Goal: Transaction & Acquisition: Subscribe to service/newsletter

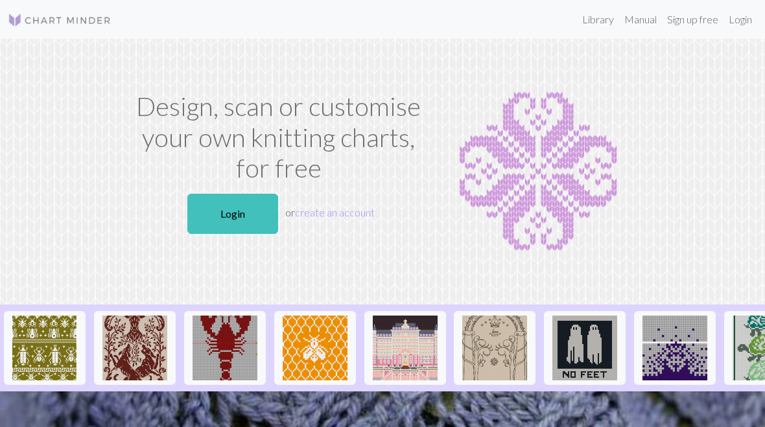
click at [244, 207] on link "Login" at bounding box center [232, 214] width 91 height 40
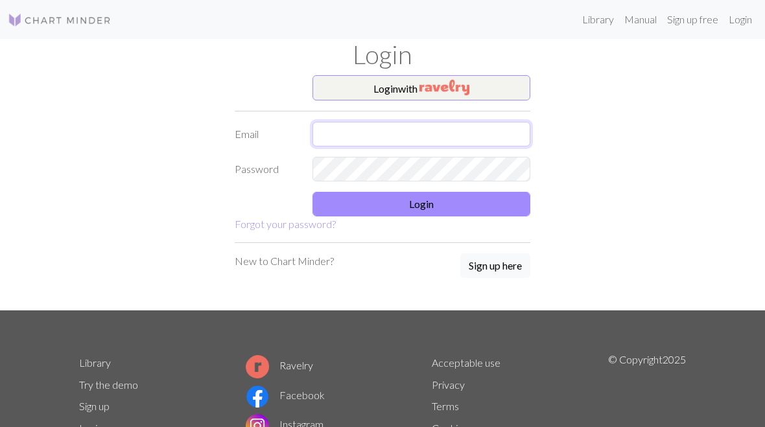
click at [349, 138] on input "text" at bounding box center [422, 134] width 218 height 25
type input "[PERSON_NAME][EMAIL_ADDRESS][DOMAIN_NAME]"
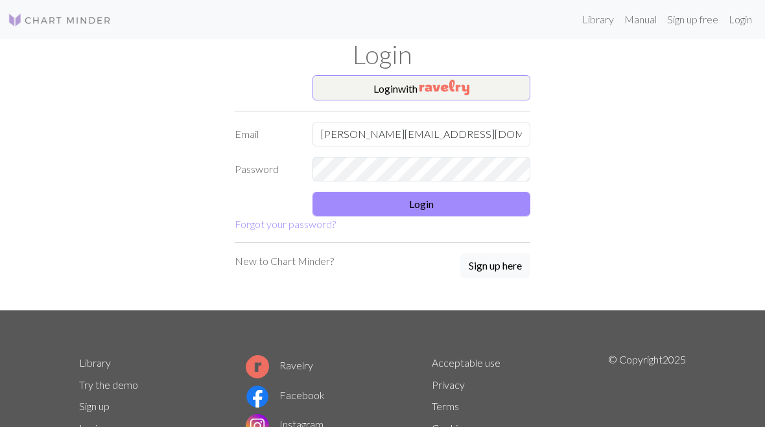
click at [436, 211] on button "Login" at bounding box center [422, 204] width 218 height 25
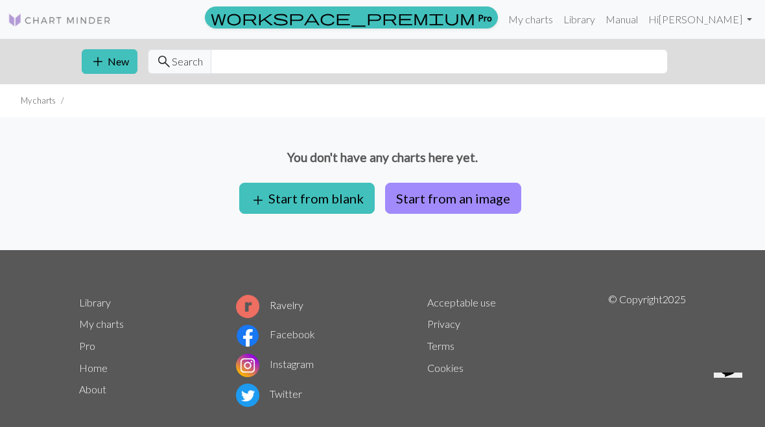
click at [498, 15] on link "workspace_premium Pro" at bounding box center [351, 17] width 293 height 22
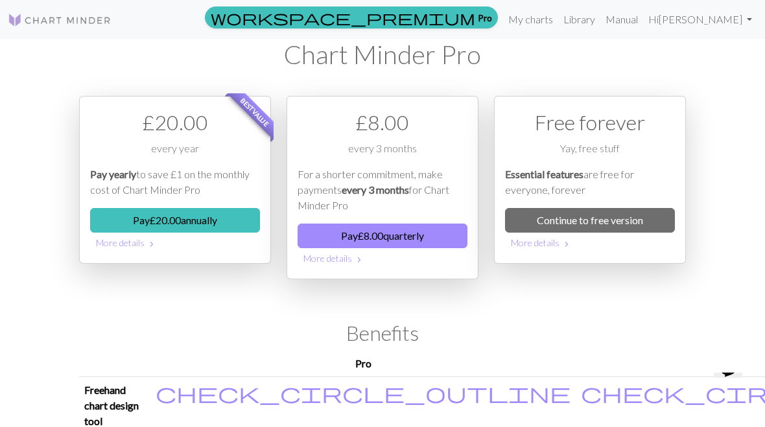
click at [160, 136] on div "£ 20.00" at bounding box center [175, 122] width 170 height 31
click at [209, 212] on button "Pay £ 20.00 annually" at bounding box center [175, 220] width 170 height 25
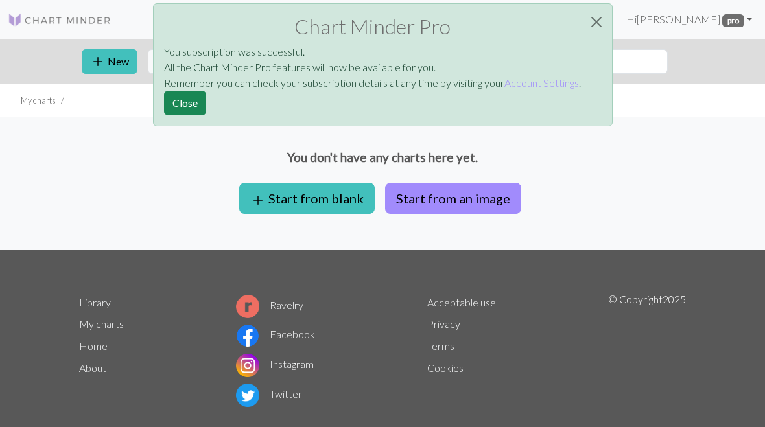
click at [610, 20] on button "Close" at bounding box center [596, 22] width 31 height 36
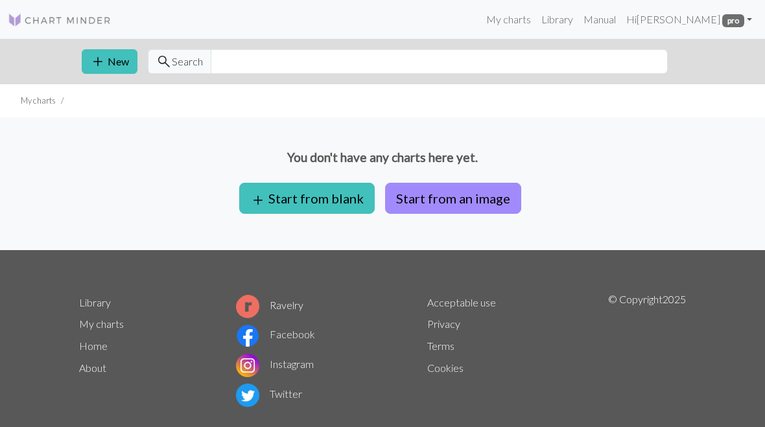
click at [621, 11] on link "Manual" at bounding box center [599, 19] width 43 height 26
